Goal: Information Seeking & Learning: Learn about a topic

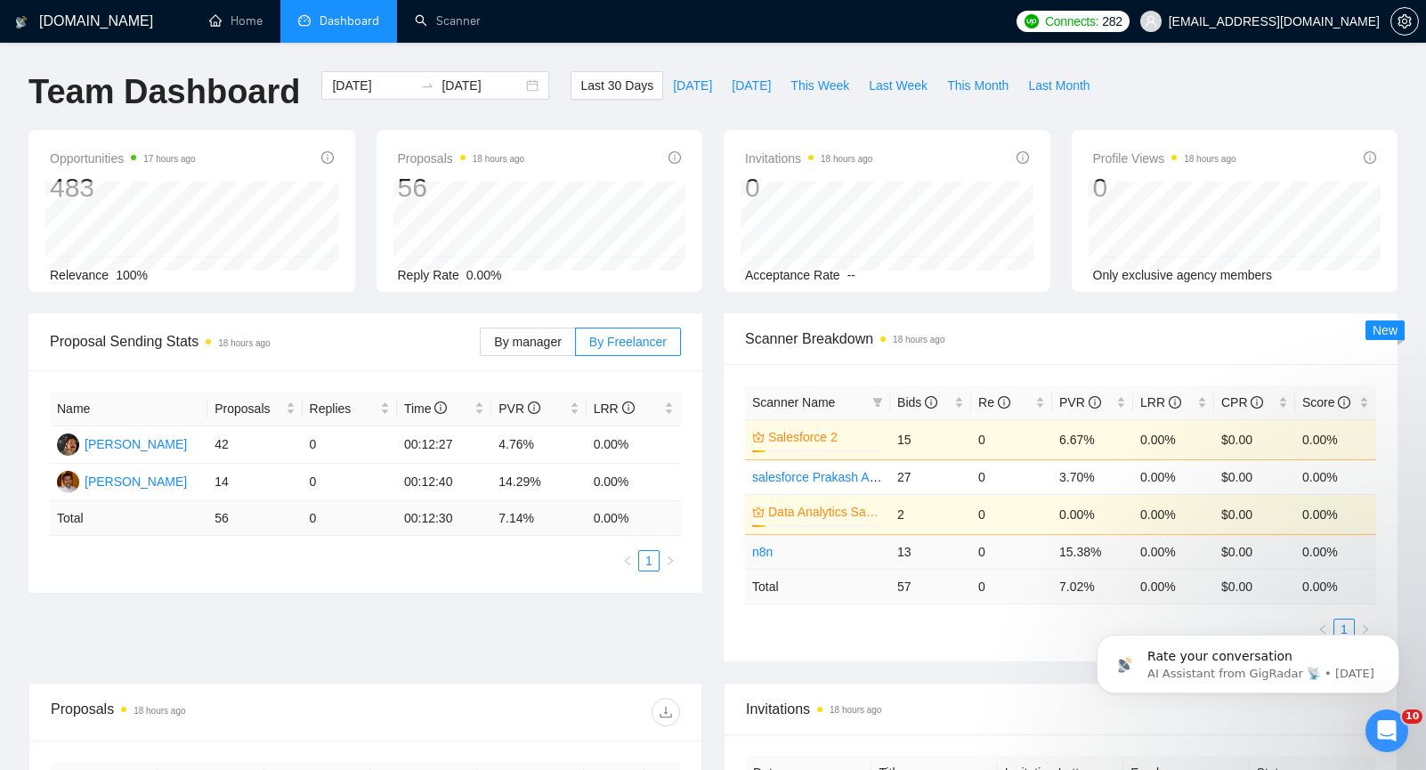
click at [778, 554] on td "n8n" at bounding box center [817, 551] width 145 height 35
click at [1075, 556] on td "15.38%" at bounding box center [1092, 551] width 81 height 35
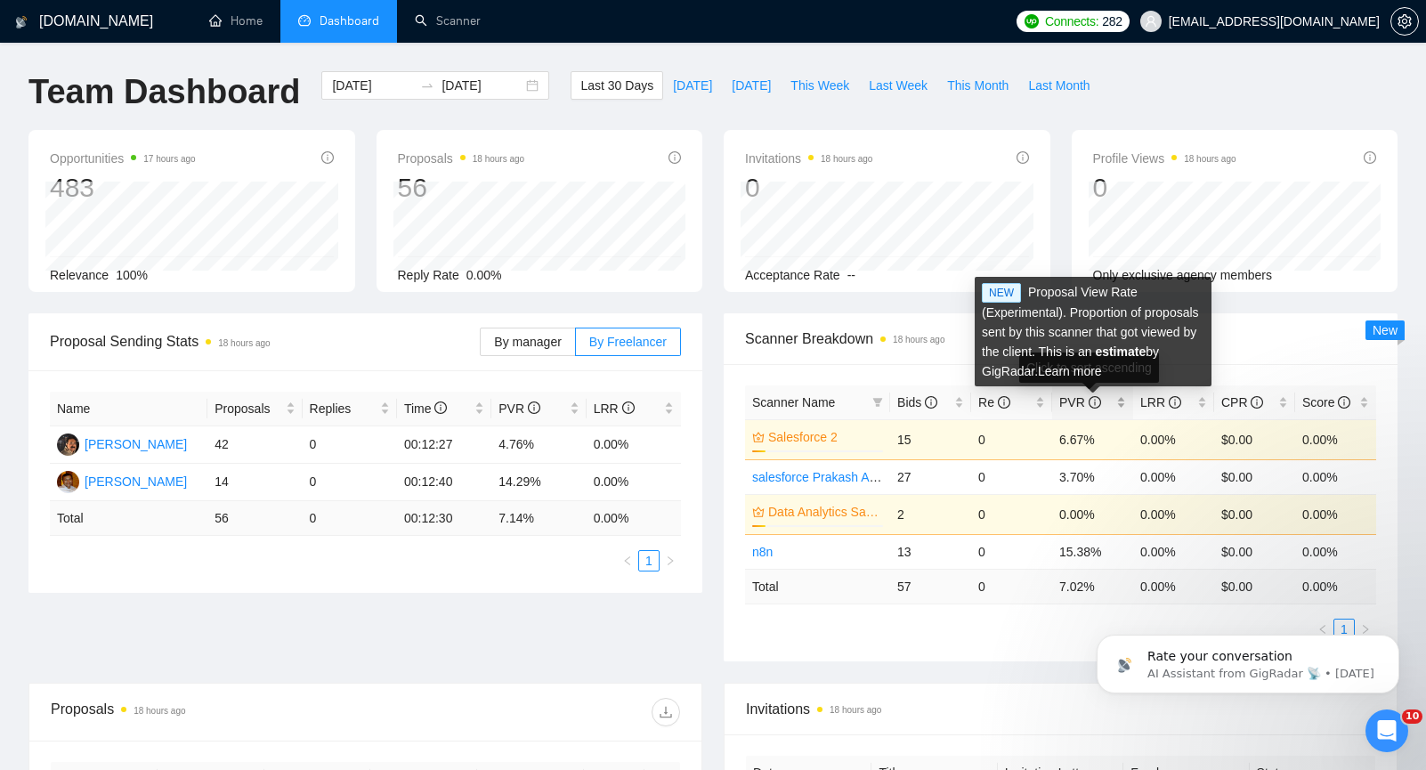
click at [1095, 404] on icon "info-circle" at bounding box center [1095, 402] width 12 height 12
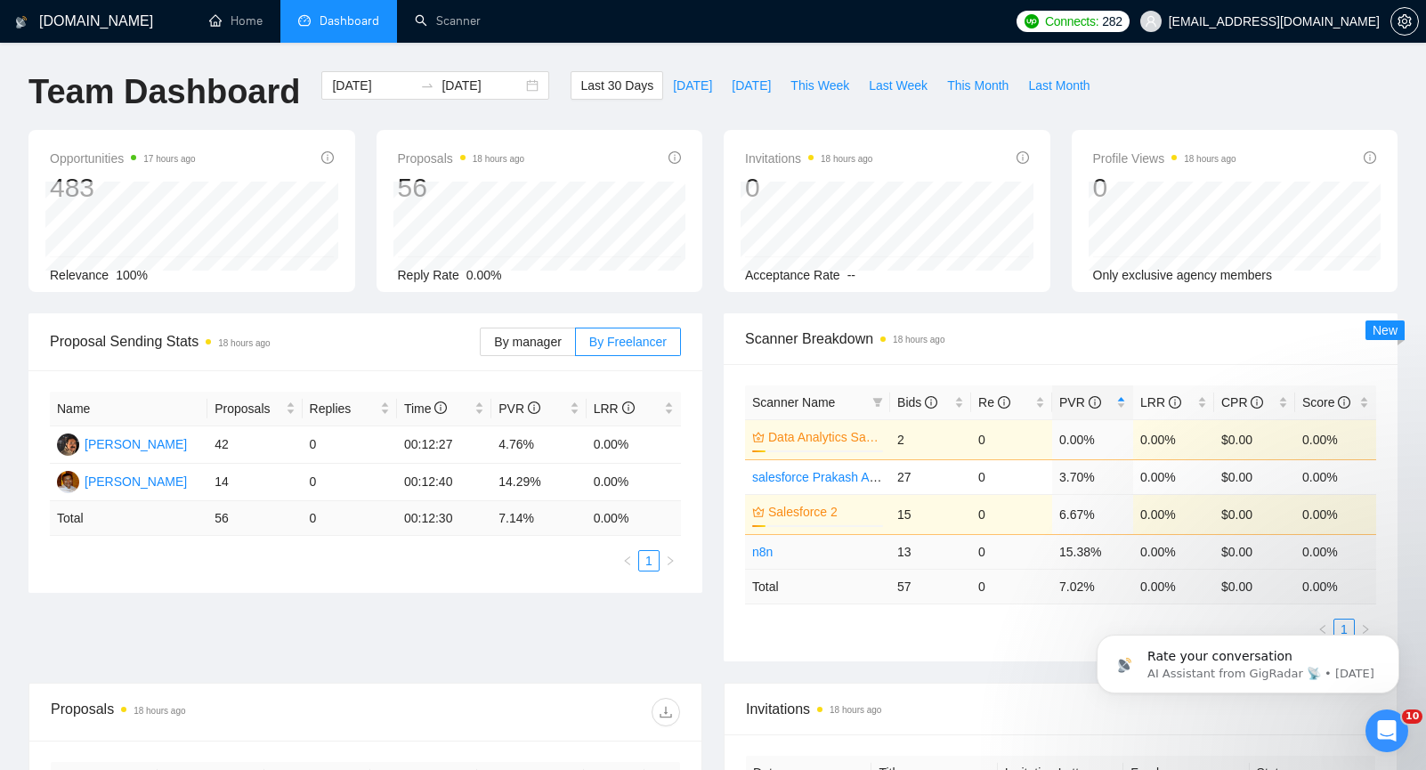
click at [1072, 557] on td "15.38%" at bounding box center [1092, 551] width 81 height 35
click at [140, 476] on div "[PERSON_NAME]" at bounding box center [136, 482] width 102 height 20
click at [642, 344] on span "By Freelancer" at bounding box center [627, 342] width 77 height 14
click at [576, 346] on input "By Freelancer" at bounding box center [576, 346] width 0 height 0
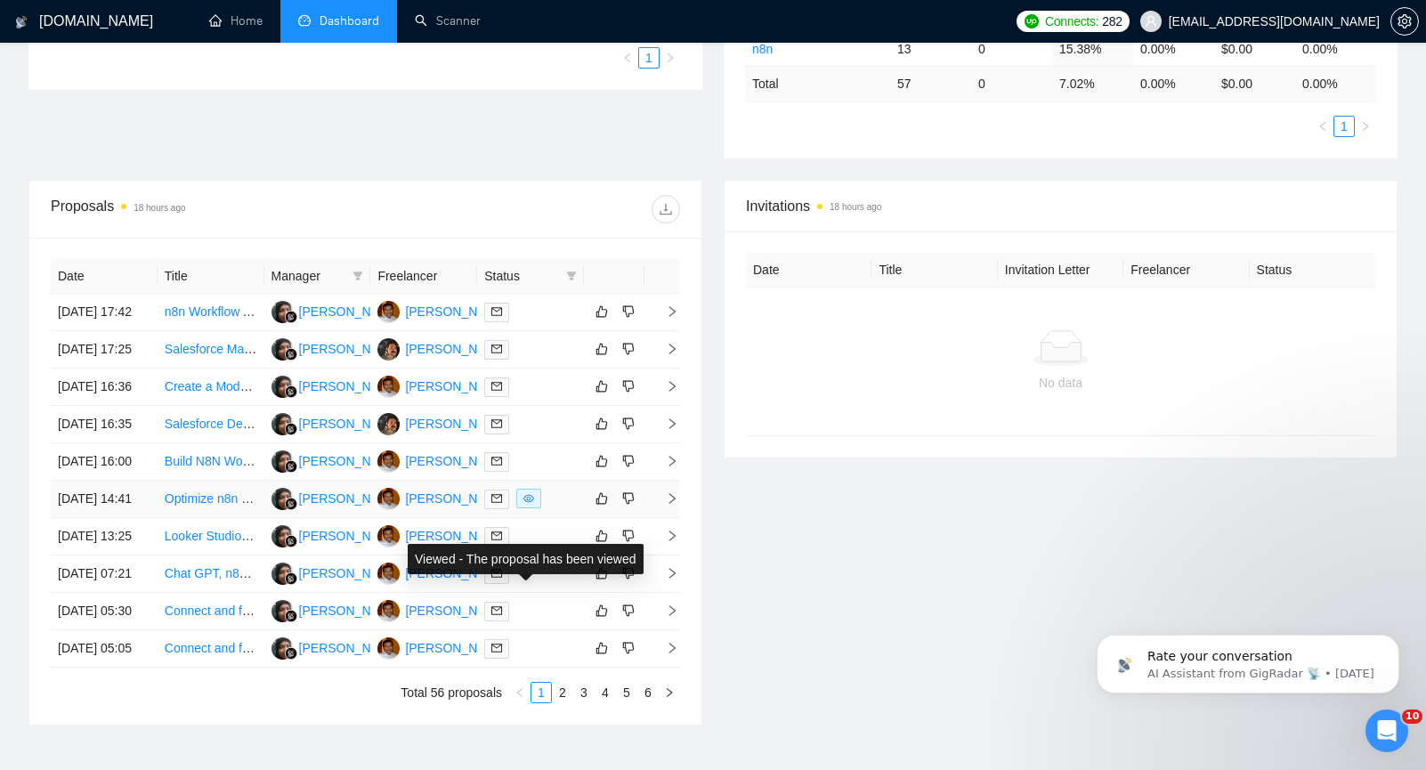
scroll to position [336, 0]
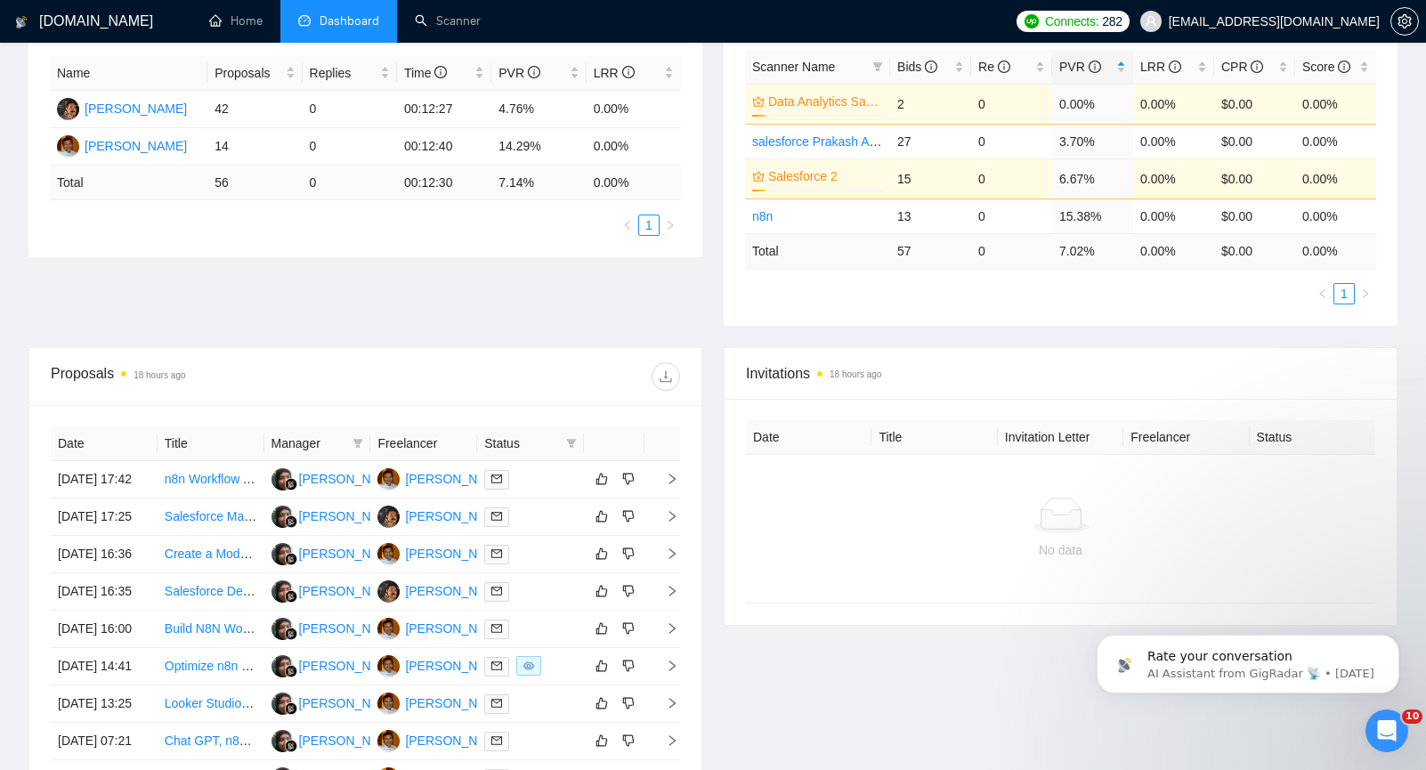
click at [504, 449] on span "Status" at bounding box center [521, 443] width 75 height 20
click at [578, 443] on span at bounding box center [572, 443] width 18 height 27
click at [587, 391] on div "Proposals 18 hours ago" at bounding box center [365, 376] width 629 height 57
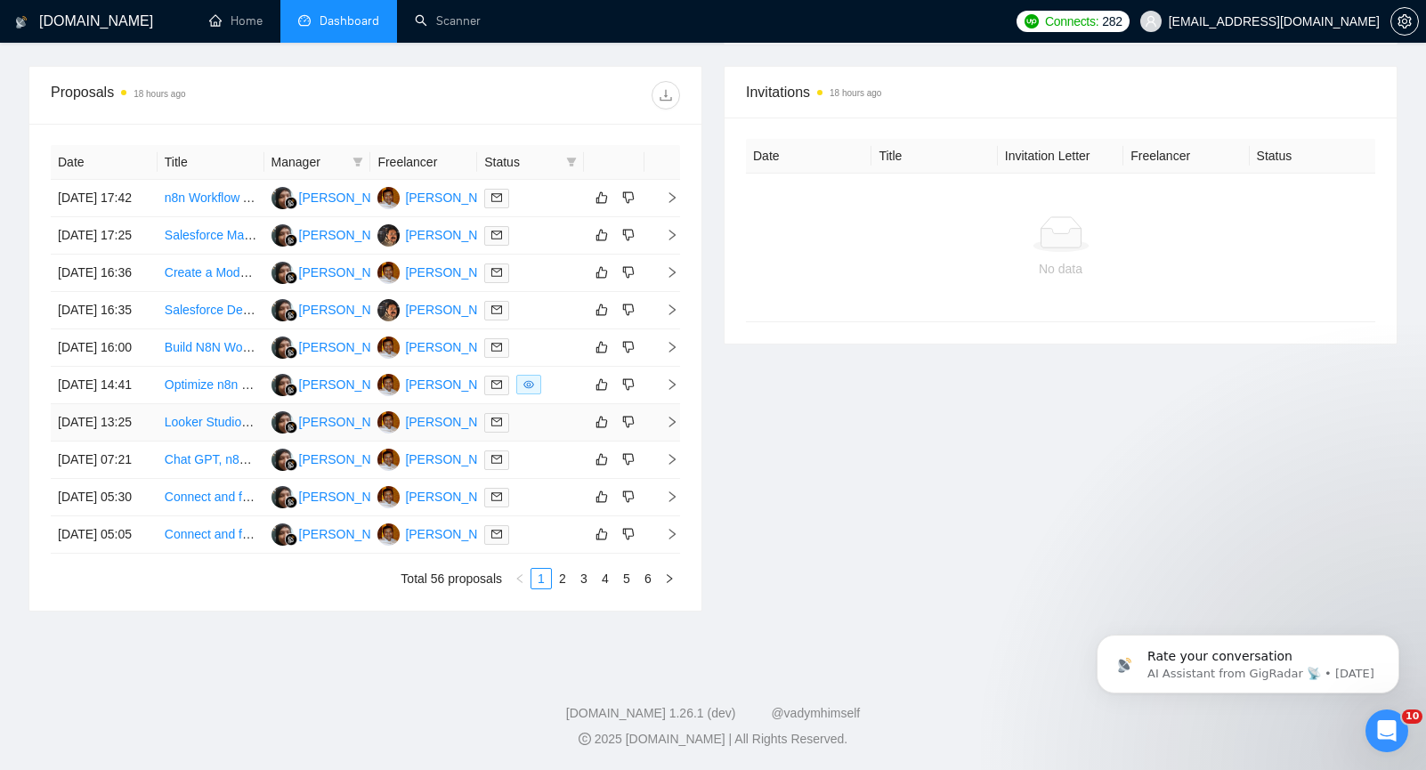
scroll to position [786, 0]
click at [566, 579] on link "2" at bounding box center [563, 579] width 20 height 20
click at [556, 586] on link "3" at bounding box center [563, 579] width 20 height 20
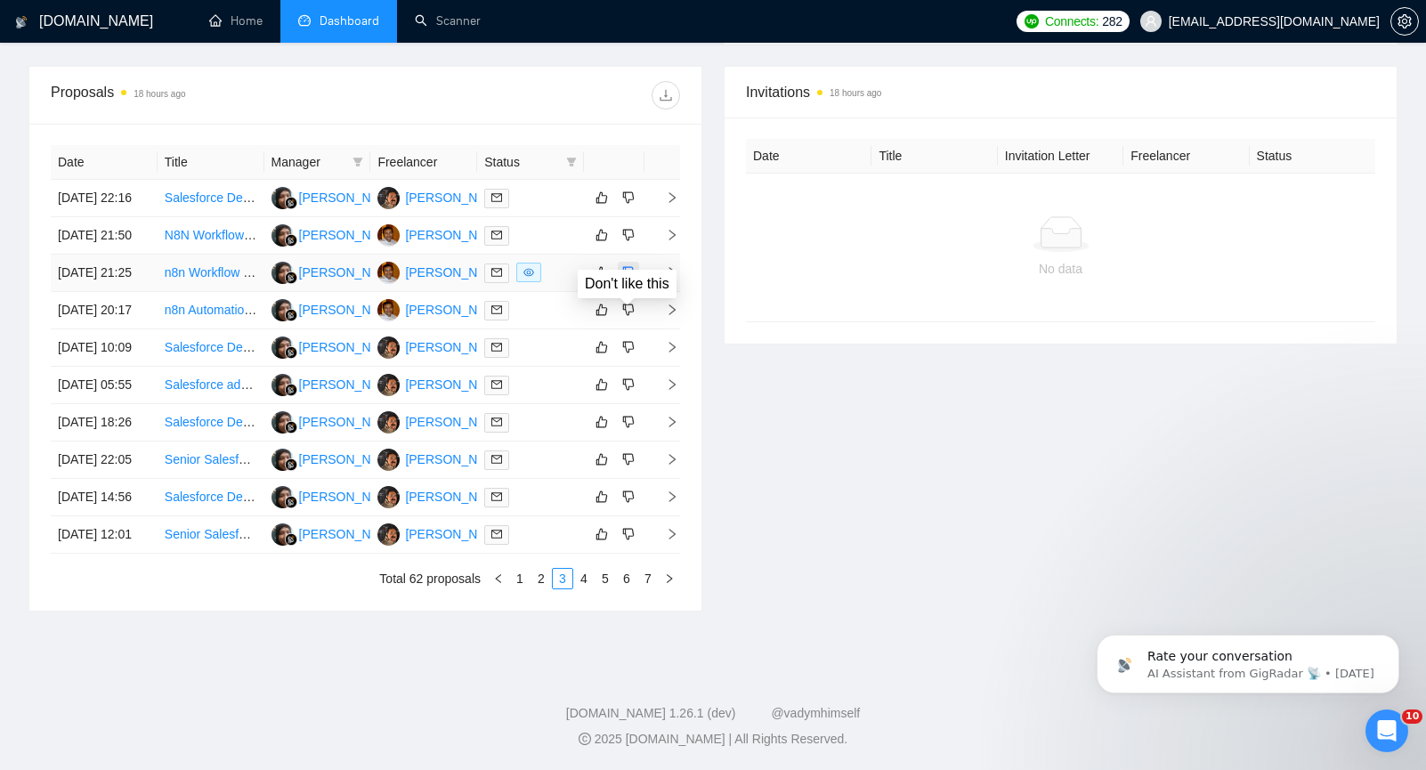
scroll to position [786, 0]
